Goal: Task Accomplishment & Management: Manage account settings

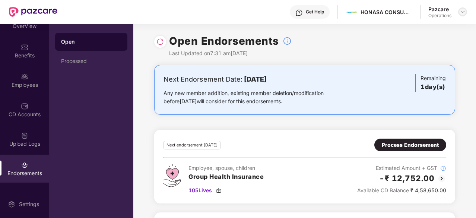
click at [465, 10] on img at bounding box center [463, 12] width 6 height 6
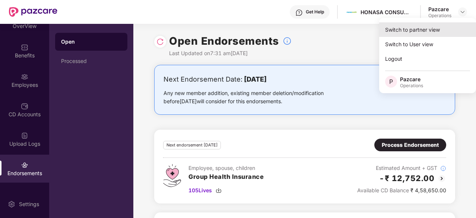
click at [416, 34] on div "Switch to partner view" at bounding box center [427, 29] width 97 height 15
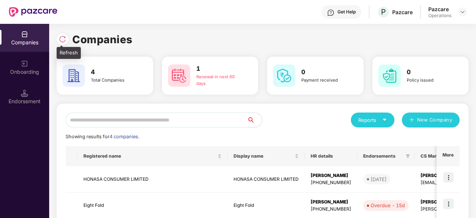
click at [68, 41] on div at bounding box center [63, 39] width 12 height 12
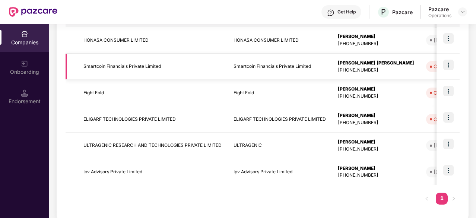
click at [119, 70] on td "Smartcoin Financials Private Limited" at bounding box center [152, 67] width 150 height 26
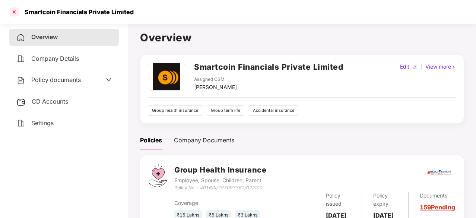
click at [10, 7] on div at bounding box center [14, 12] width 12 height 12
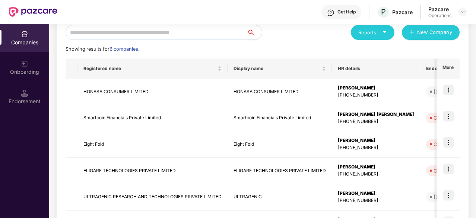
scroll to position [88, 0]
click at [448, 117] on img at bounding box center [448, 116] width 10 height 10
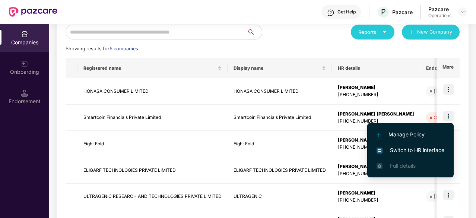
click at [408, 150] on span "Switch to HR interface" at bounding box center [411, 150] width 68 height 8
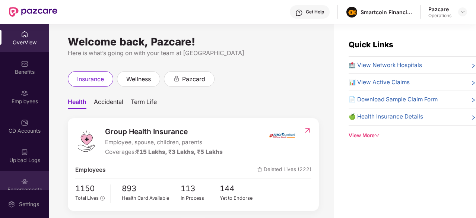
click at [21, 178] on img at bounding box center [24, 181] width 7 height 7
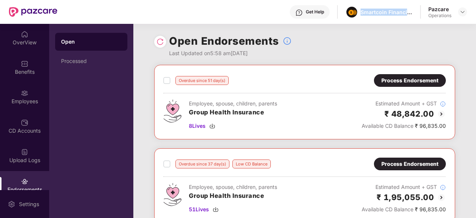
drag, startPoint x: 362, startPoint y: 12, endPoint x: 414, endPoint y: 6, distance: 52.8
click at [414, 6] on div "Get Help Smartcoin Financials Private Limited Pazcare Operations" at bounding box center [262, 12] width 410 height 24
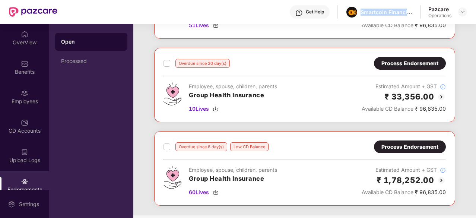
scroll to position [183, 0]
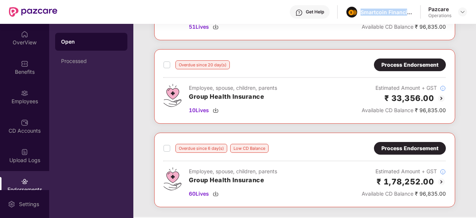
click at [442, 97] on img at bounding box center [441, 98] width 9 height 9
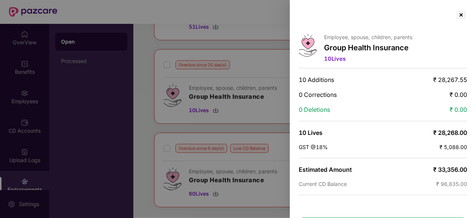
click at [192, 105] on div at bounding box center [238, 109] width 476 height 218
click at [459, 13] on div at bounding box center [461, 15] width 12 height 12
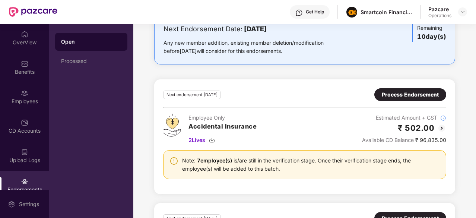
scroll to position [394, 0]
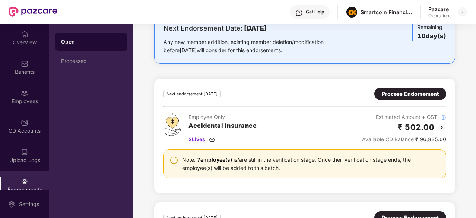
click at [19, 181] on div "Endorsements" at bounding box center [24, 185] width 49 height 28
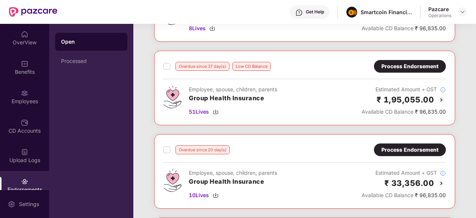
scroll to position [32, 0]
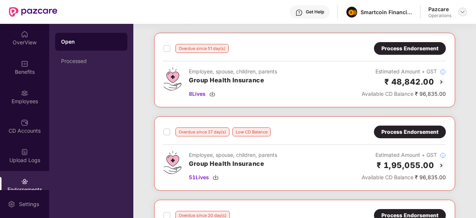
click at [459, 14] on div at bounding box center [462, 11] width 9 height 9
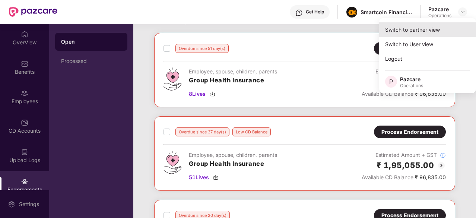
click at [433, 28] on div "Switch to partner view" at bounding box center [427, 29] width 97 height 15
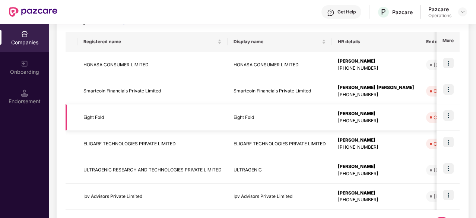
scroll to position [115, 0]
click at [451, 143] on img at bounding box center [448, 141] width 10 height 10
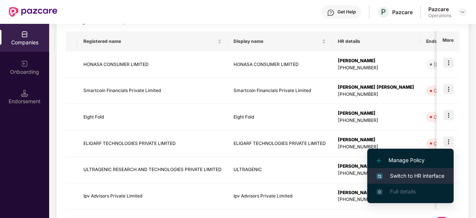
click at [405, 172] on span "Switch to HR interface" at bounding box center [411, 176] width 68 height 8
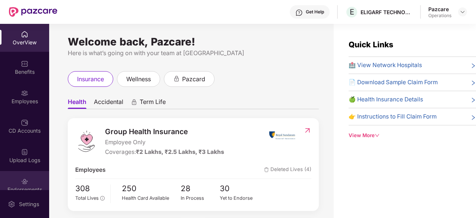
click at [29, 183] on div "Endorsements" at bounding box center [24, 185] width 49 height 28
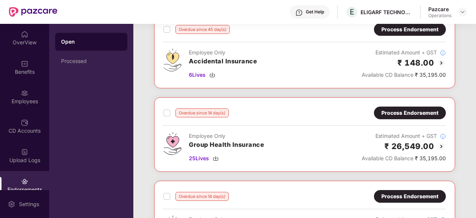
scroll to position [135, 0]
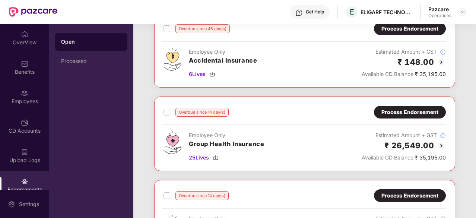
click at [444, 60] on img at bounding box center [441, 62] width 9 height 9
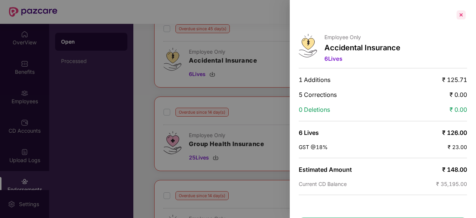
click at [460, 15] on div at bounding box center [461, 15] width 12 height 12
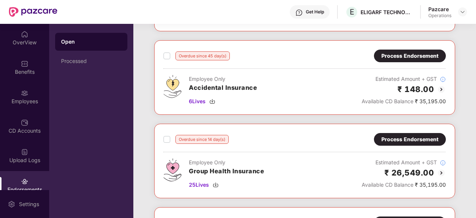
scroll to position [108, 0]
click at [441, 88] on img at bounding box center [441, 89] width 9 height 9
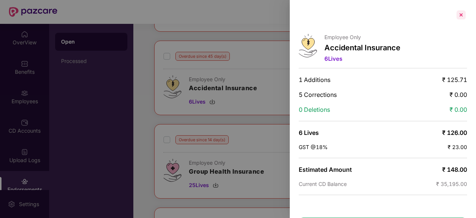
click at [459, 17] on div at bounding box center [461, 15] width 12 height 12
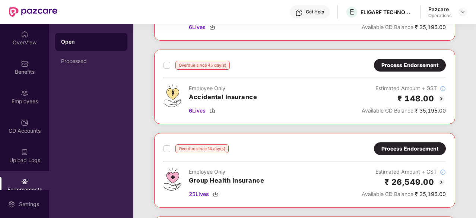
scroll to position [0, 0]
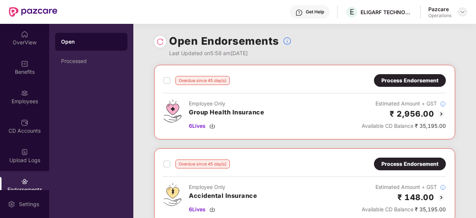
click at [463, 10] on img at bounding box center [463, 12] width 6 height 6
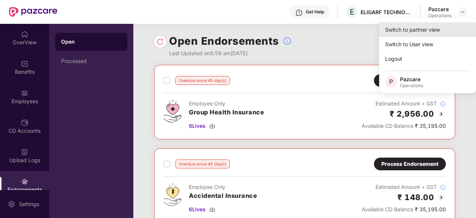
click at [419, 36] on div "Switch to partner view" at bounding box center [427, 29] width 97 height 15
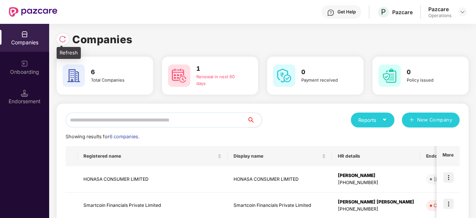
click at [61, 40] on img at bounding box center [62, 38] width 7 height 7
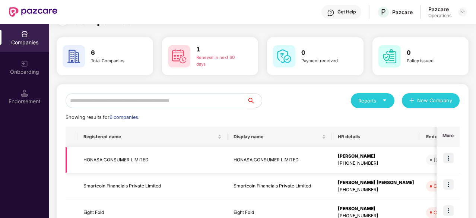
scroll to position [19, 0]
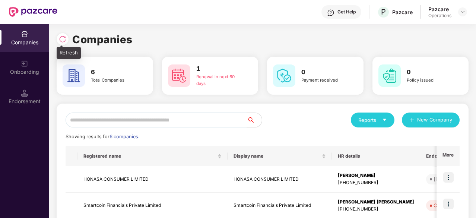
click at [62, 38] on img at bounding box center [62, 38] width 7 height 7
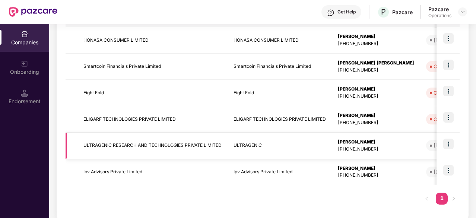
scroll to position [139, 0]
click at [449, 116] on img at bounding box center [448, 117] width 10 height 10
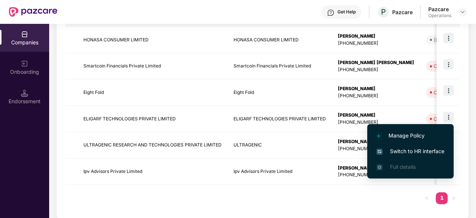
click at [407, 149] on span "Switch to HR interface" at bounding box center [411, 151] width 68 height 8
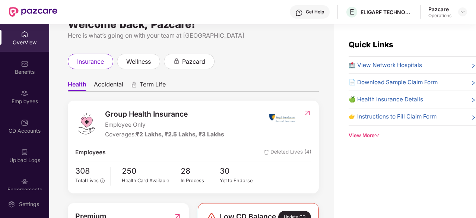
scroll to position [19, 0]
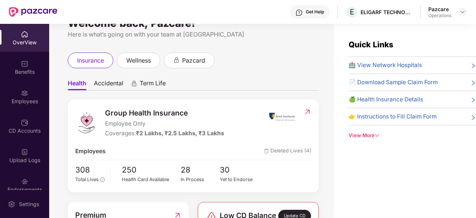
click at [372, 137] on div "View More" at bounding box center [412, 135] width 127 height 8
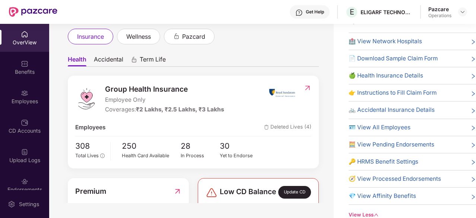
scroll to position [0, 0]
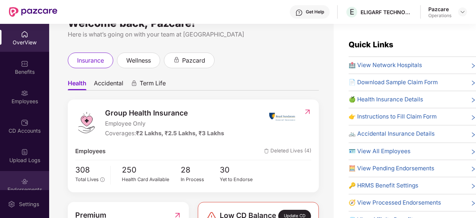
click at [27, 178] on div "Endorsements" at bounding box center [24, 185] width 49 height 28
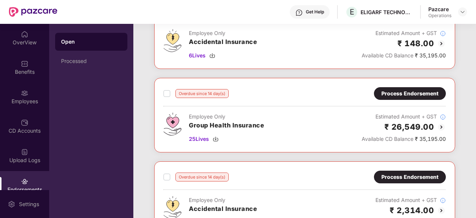
scroll to position [146, 0]
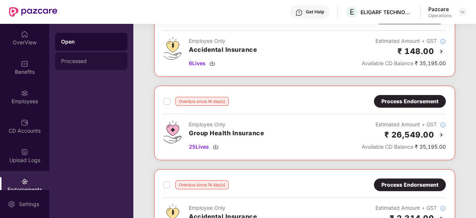
click at [102, 67] on div "Processed" at bounding box center [91, 61] width 72 height 18
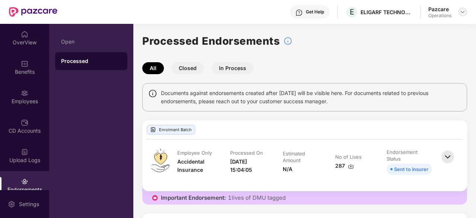
click at [465, 13] on img at bounding box center [463, 12] width 6 height 6
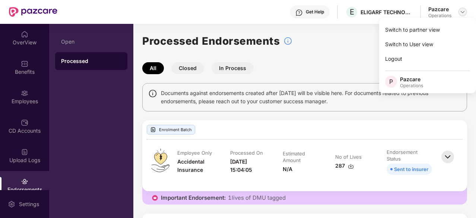
click at [464, 11] on img at bounding box center [463, 12] width 6 height 6
